Goal: Find specific page/section: Find specific page/section

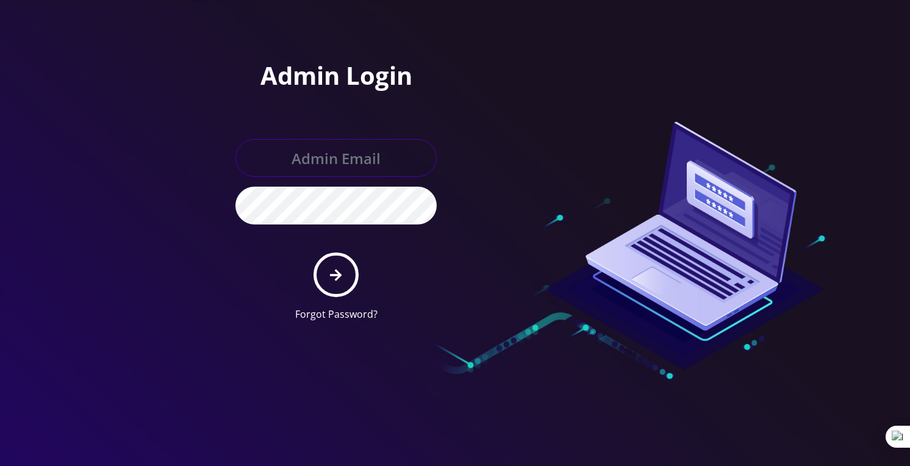
click at [326, 160] on input "text" at bounding box center [335, 158] width 201 height 38
paste input "boris@teltik.com"
type input "boris@teltik.com"
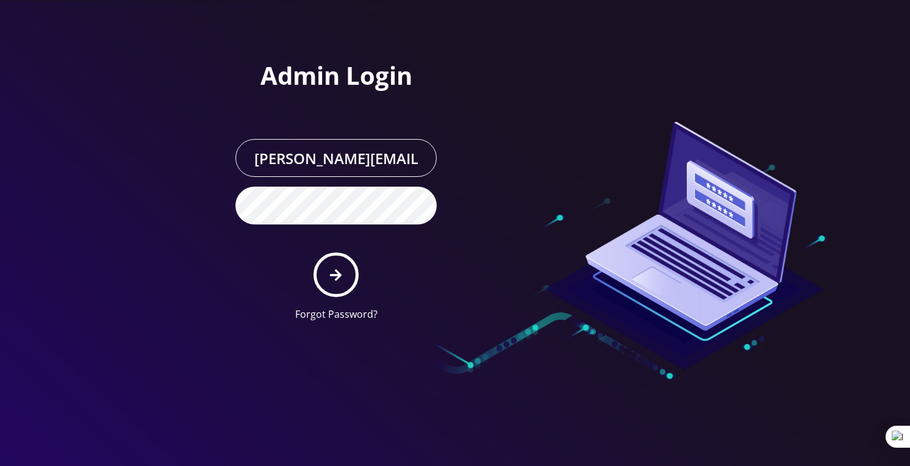
click at [226, 274] on div "Admin Login boris@teltik.com Forgot Password?" at bounding box center [336, 196] width 220 height 270
click at [351, 271] on button "submit" at bounding box center [336, 275] width 45 height 45
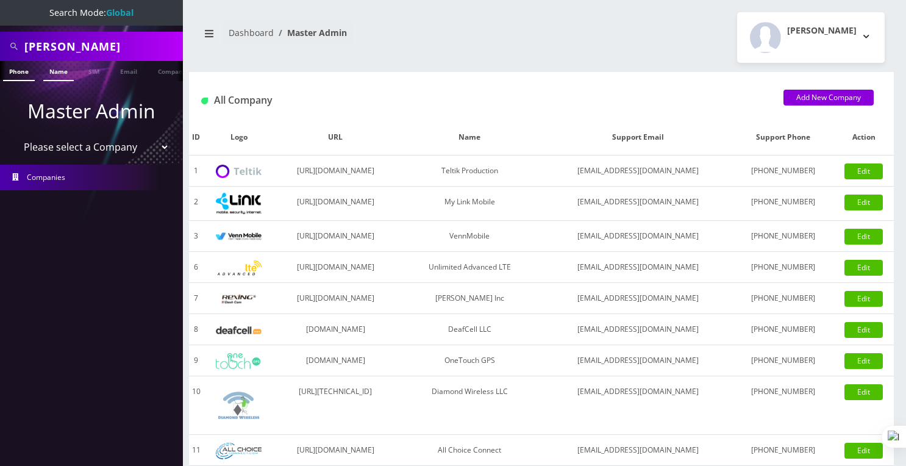
click at [68, 71] on link "Name" at bounding box center [58, 71] width 30 height 20
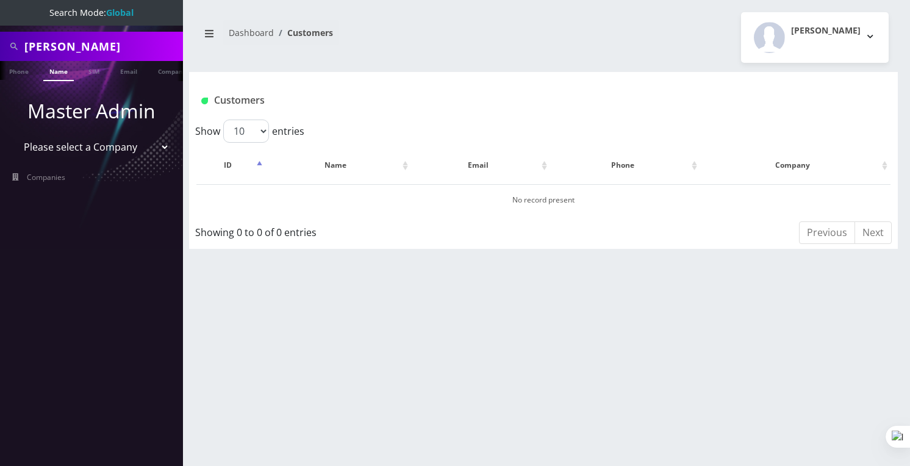
drag, startPoint x: 99, startPoint y: 49, endPoint x: 28, endPoint y: 45, distance: 71.5
click at [28, 46] on input "jan arnaut" at bounding box center [102, 46] width 156 height 23
type input "j"
click at [131, 41] on input "text" at bounding box center [102, 46] width 156 height 23
type input "r"
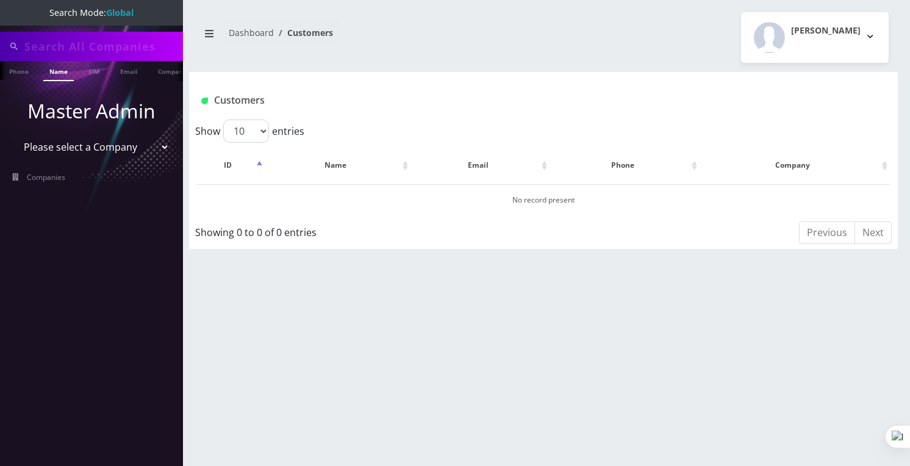
paste input "Reuven"
type input "Reuven"
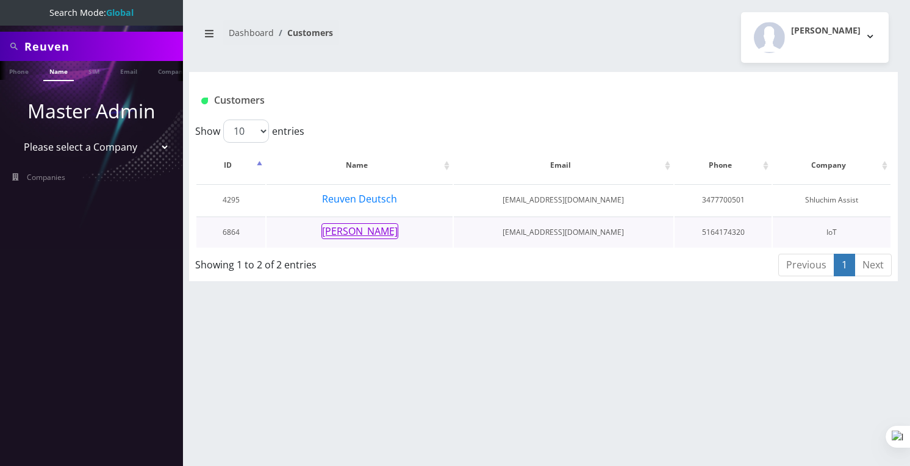
click at [369, 231] on button "Reuven Moshkovski" at bounding box center [359, 231] width 77 height 16
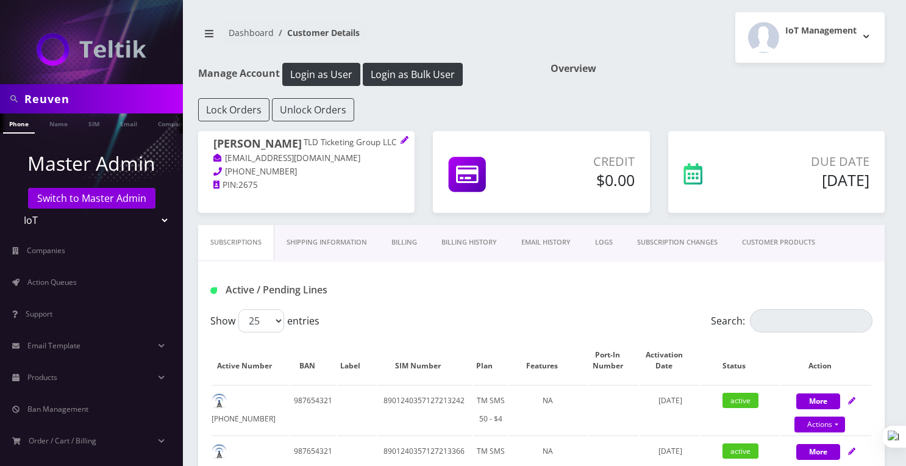
click at [769, 245] on link "CUSTOMER PRODUCTS" at bounding box center [779, 242] width 98 height 35
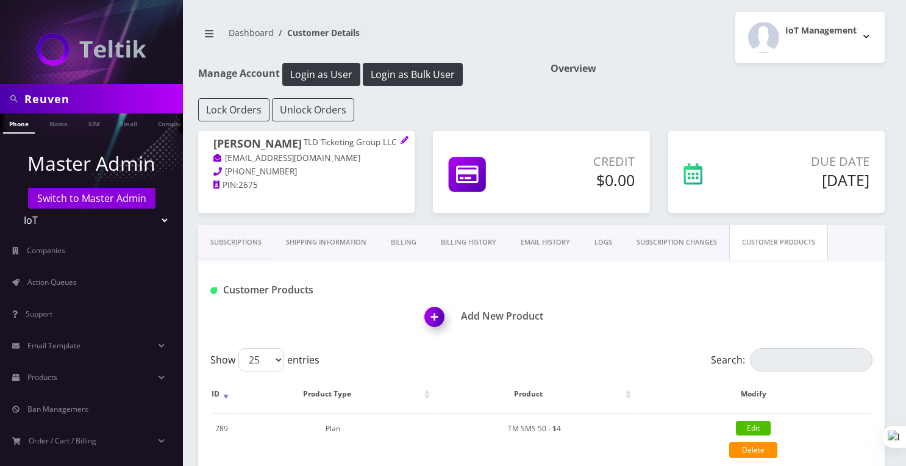
drag, startPoint x: 84, startPoint y: 102, endPoint x: 0, endPoint y: 101, distance: 84.2
click at [0, 101] on div "Reuven" at bounding box center [91, 98] width 183 height 29
paste input "Jarod"
type input "Jarod"
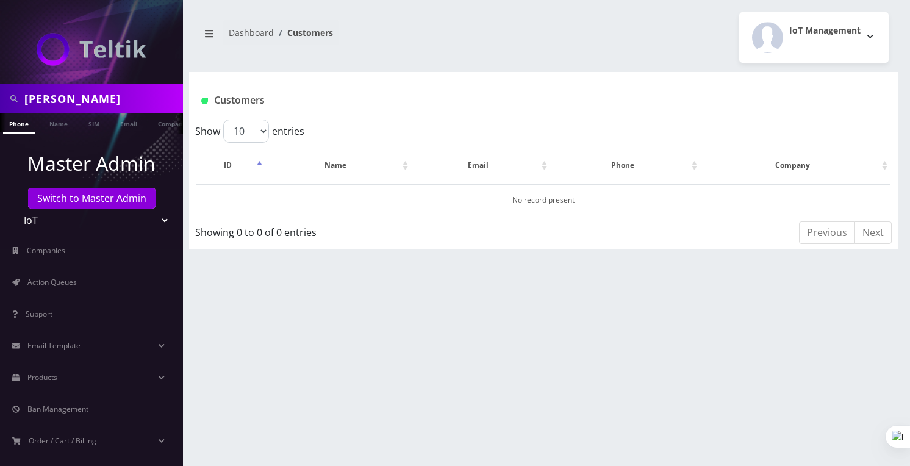
drag, startPoint x: 93, startPoint y: 98, endPoint x: 23, endPoint y: 96, distance: 69.6
click at [23, 96] on div "Jarod" at bounding box center [91, 98] width 177 height 23
paste input "[PERSON_NAME]"
type input "[PERSON_NAME]"
click at [64, 126] on link "Name" at bounding box center [58, 123] width 30 height 20
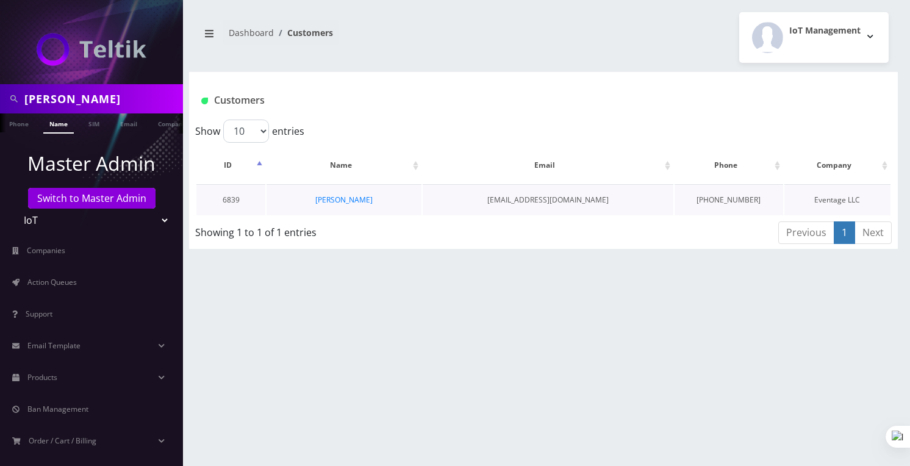
scroll to position [0, 6]
click at [321, 197] on link "Francisco Hernandez" at bounding box center [343, 200] width 57 height 10
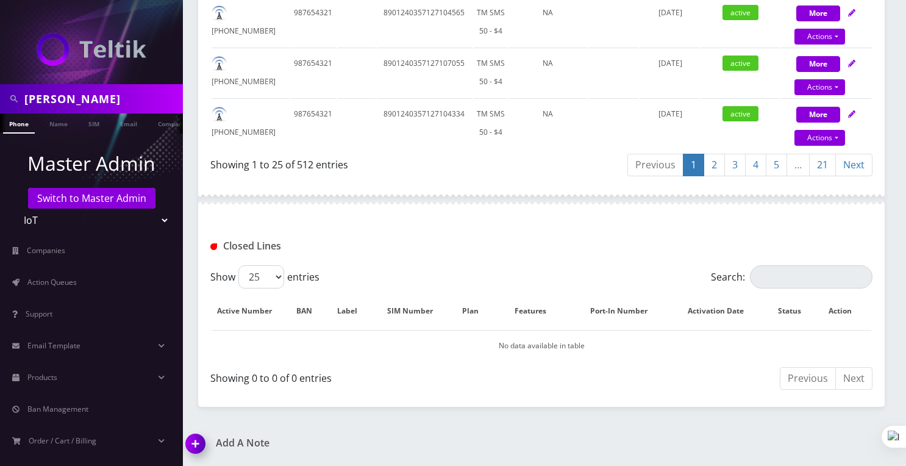
scroll to position [0, 6]
drag, startPoint x: 103, startPoint y: 96, endPoint x: 0, endPoint y: 92, distance: 103.2
click at [0, 92] on div "Francisco" at bounding box center [91, 98] width 183 height 29
paste input "info@tixbox.ch"
drag, startPoint x: 58, startPoint y: 99, endPoint x: 21, endPoint y: 96, distance: 36.7
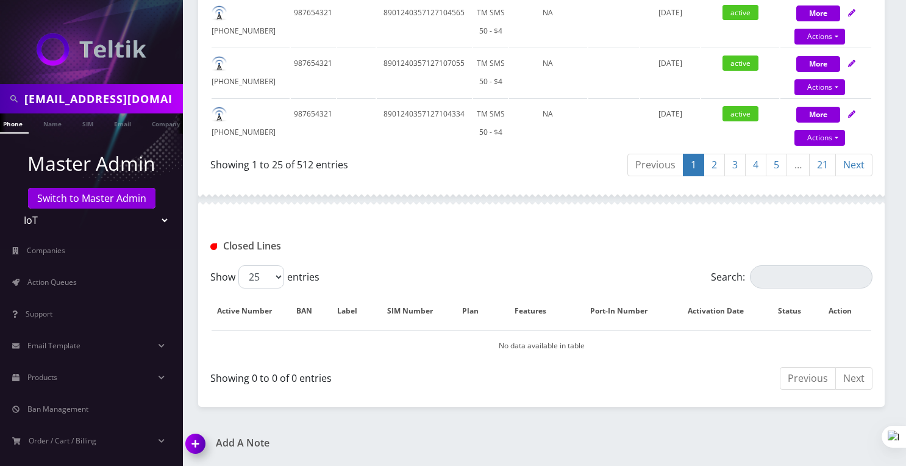
click at [21, 96] on div "info@tixbox.ch" at bounding box center [91, 98] width 177 height 23
drag, startPoint x: 82, startPoint y: 98, endPoint x: 63, endPoint y: 96, distance: 19.0
click at [63, 97] on input "tixbox.ch" at bounding box center [102, 98] width 156 height 23
drag, startPoint x: 79, startPoint y: 101, endPoint x: 1, endPoint y: 101, distance: 78.7
click at [1, 101] on div "tixbox" at bounding box center [91, 98] width 183 height 29
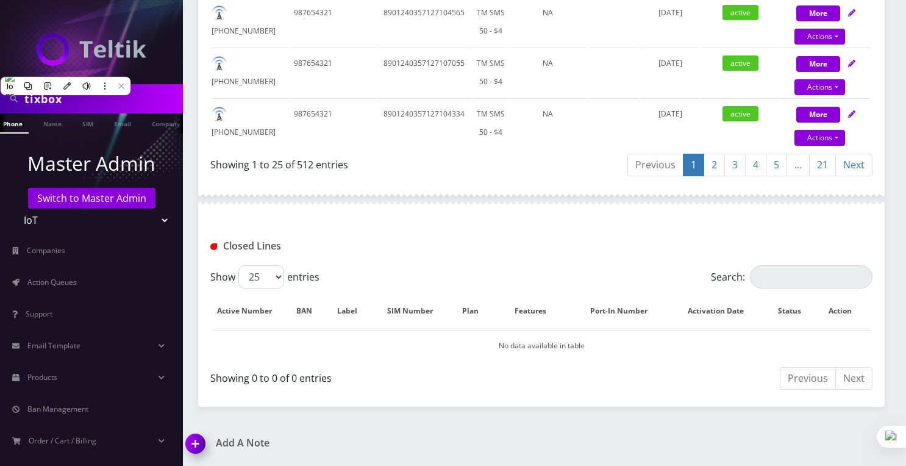
paste input "[PERSON_NAME]"
type input "[PERSON_NAME]"
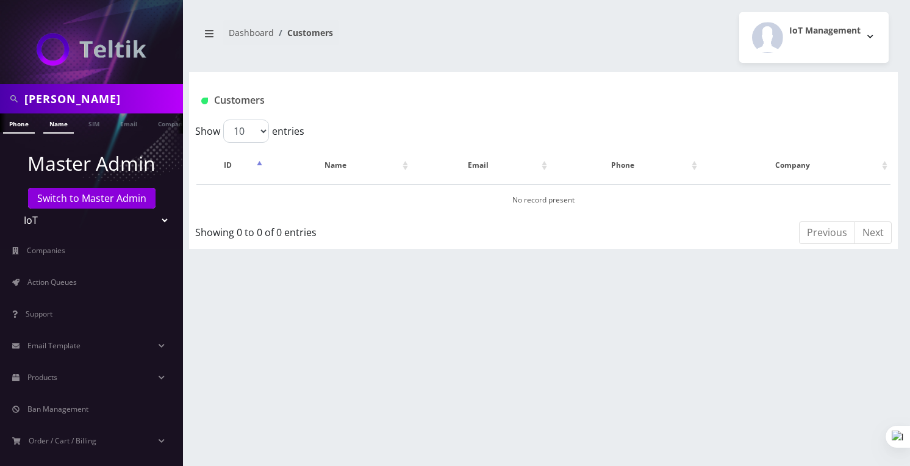
click at [71, 123] on link "Name" at bounding box center [58, 123] width 30 height 20
